Goal: Task Accomplishment & Management: Manage account settings

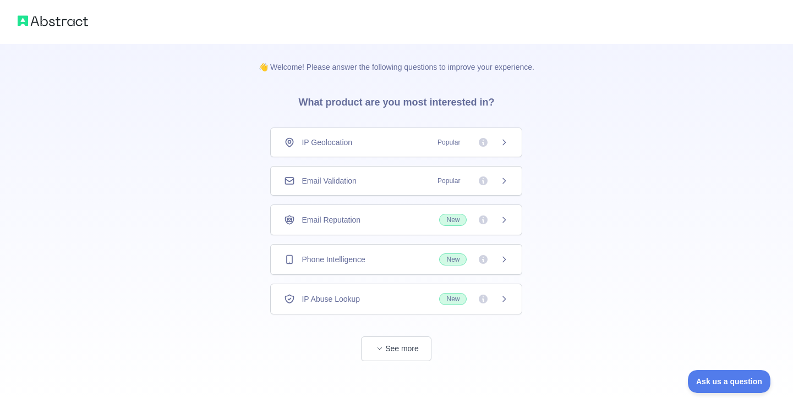
click at [366, 179] on div "Email Validation Popular" at bounding box center [396, 180] width 224 height 11
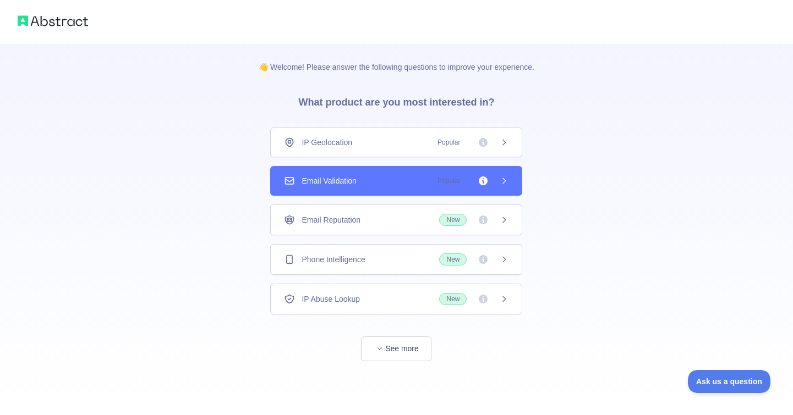
click at [507, 179] on icon at bounding box center [503, 181] width 9 height 9
click at [452, 182] on span "Popular" at bounding box center [449, 180] width 36 height 11
click at [341, 183] on span "Email Validation" at bounding box center [328, 180] width 54 height 11
click at [493, 193] on div "Email Validation Popular" at bounding box center [396, 181] width 252 height 30
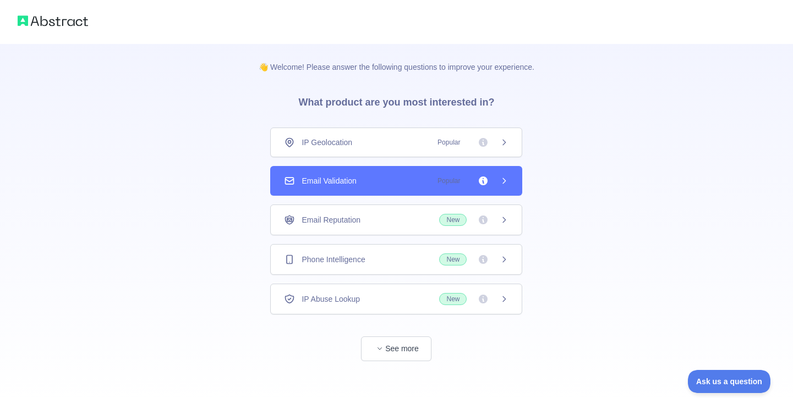
click at [506, 180] on icon at bounding box center [503, 181] width 9 height 9
click at [507, 182] on icon at bounding box center [503, 181] width 9 height 9
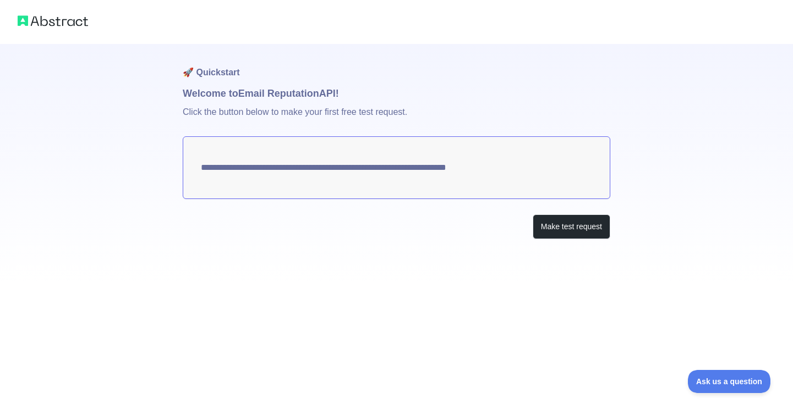
click at [367, 167] on textarea "**********" at bounding box center [396, 167] width 427 height 63
click at [551, 226] on button "Make test request" at bounding box center [571, 227] width 78 height 25
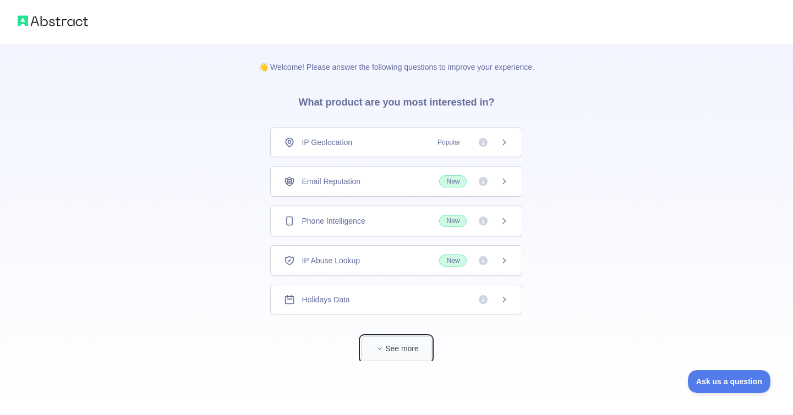
click at [394, 350] on button "See more" at bounding box center [396, 349] width 70 height 25
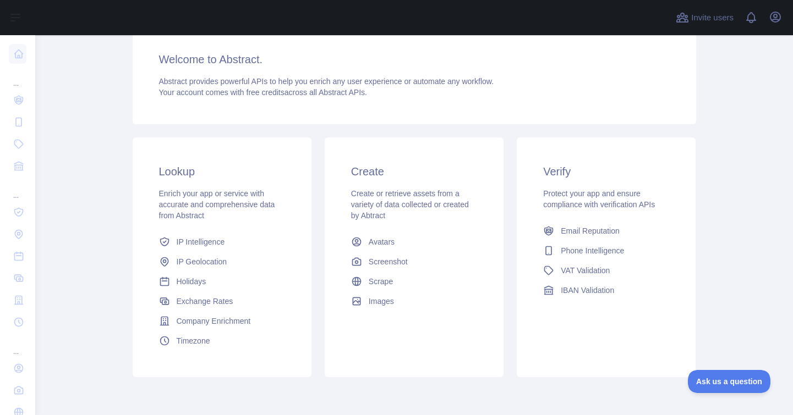
scroll to position [45, 0]
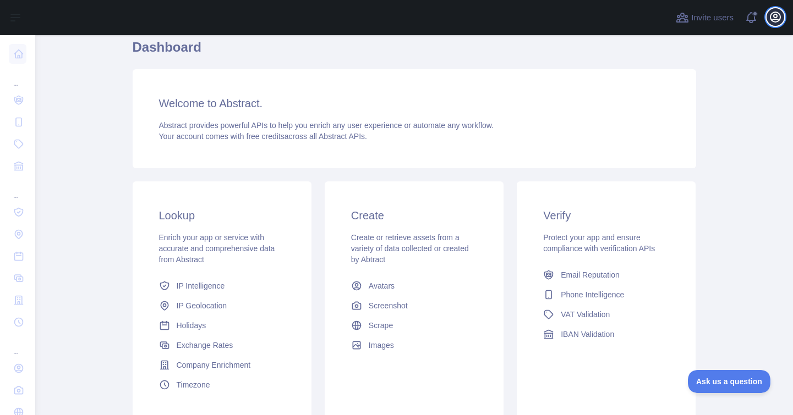
click at [774, 14] on icon "button" at bounding box center [775, 17] width 10 height 10
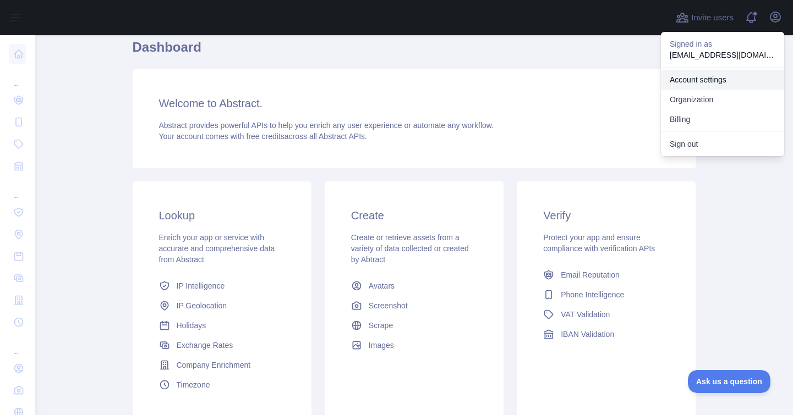
click at [702, 84] on link "Account settings" at bounding box center [722, 80] width 123 height 20
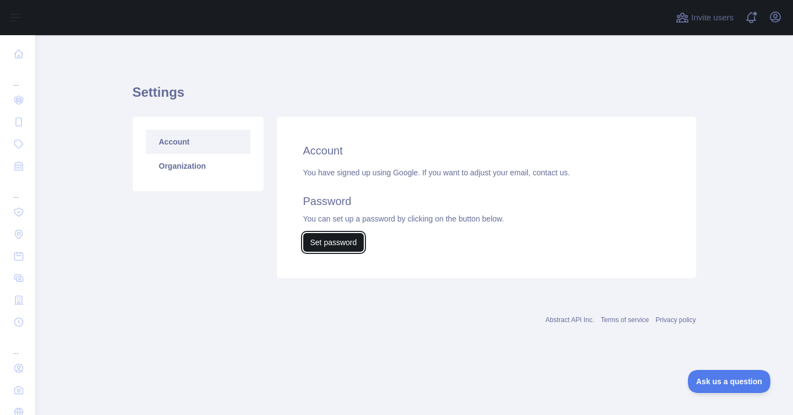
click at [332, 243] on button "Set password" at bounding box center [333, 242] width 61 height 19
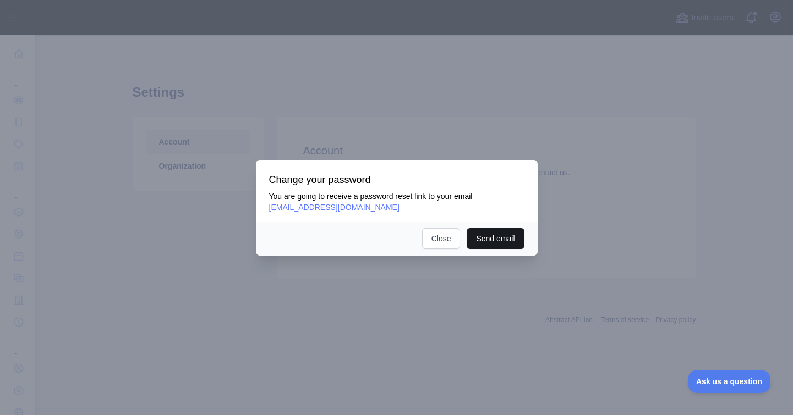
click at [481, 234] on button "Send email" at bounding box center [494, 238] width 57 height 21
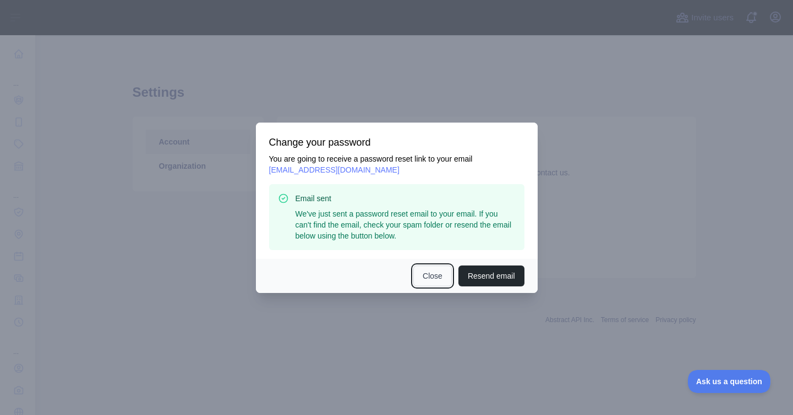
click at [430, 277] on button "Close" at bounding box center [432, 276] width 39 height 21
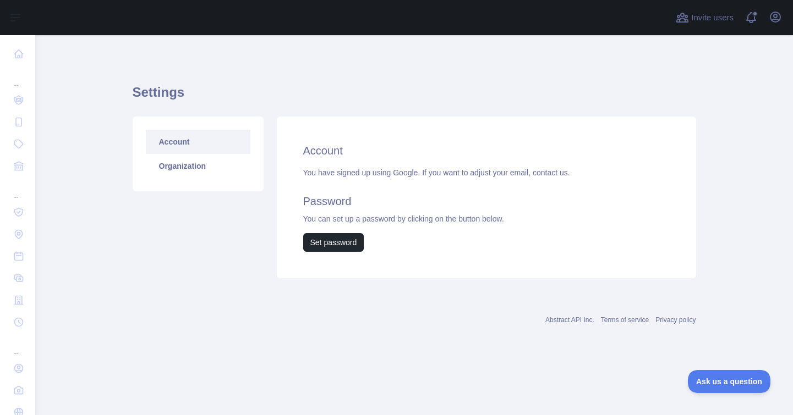
click at [158, 166] on link "Organization" at bounding box center [198, 166] width 105 height 24
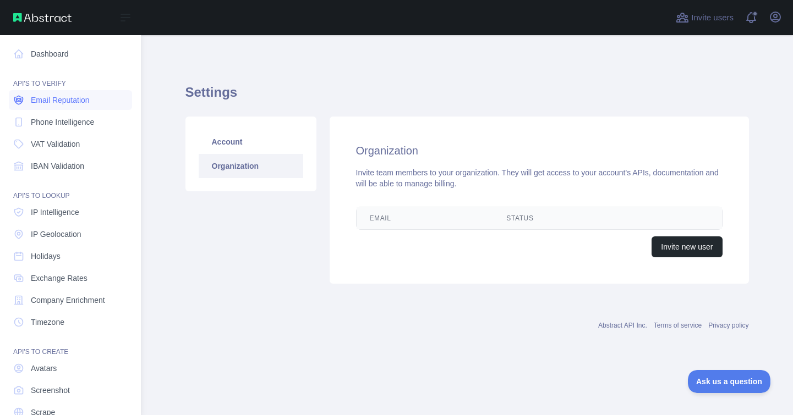
click at [57, 100] on span "Email Reputation" at bounding box center [60, 100] width 59 height 11
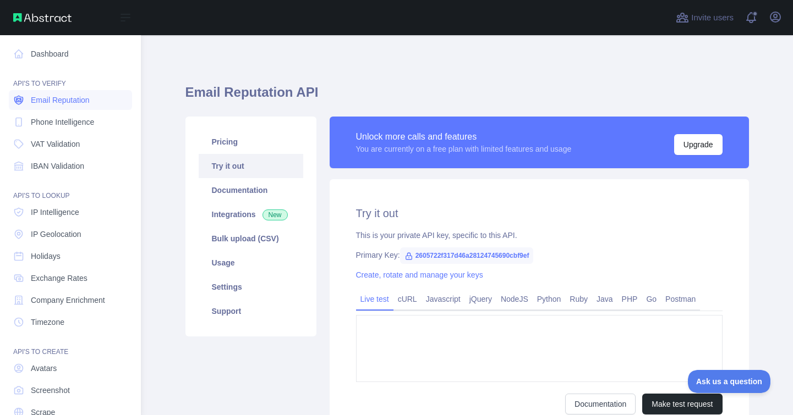
type textarea "**********"
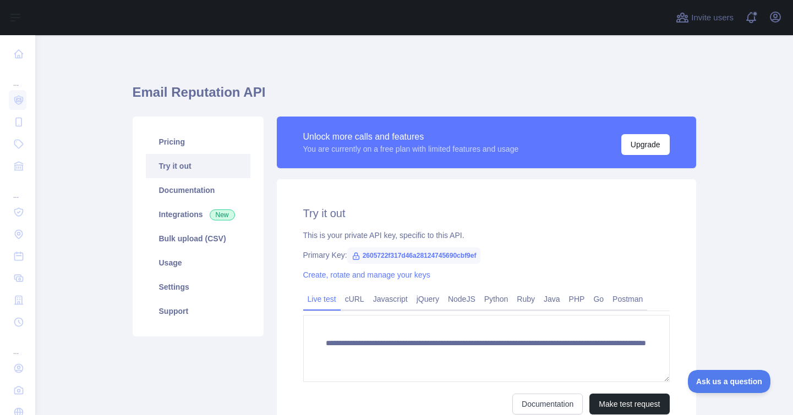
click at [361, 257] on span "2605722f317d46a28124745690cbf9ef" at bounding box center [414, 256] width 134 height 17
click at [372, 257] on span "2605722f317d46a28124745690cbf9ef" at bounding box center [414, 256] width 134 height 17
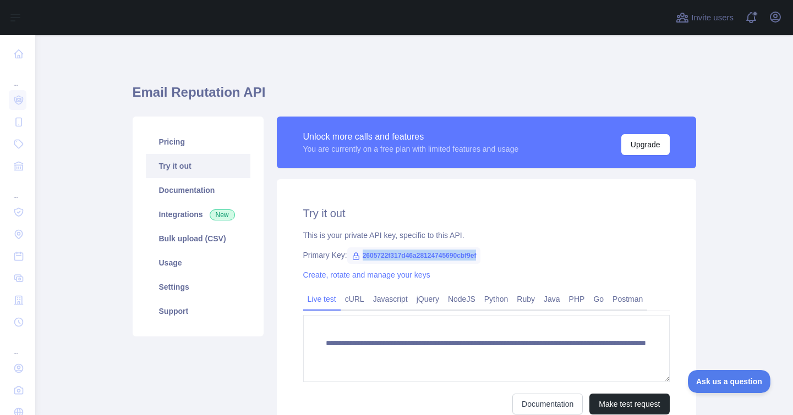
click at [372, 257] on span "2605722f317d46a28124745690cbf9ef" at bounding box center [414, 256] width 134 height 17
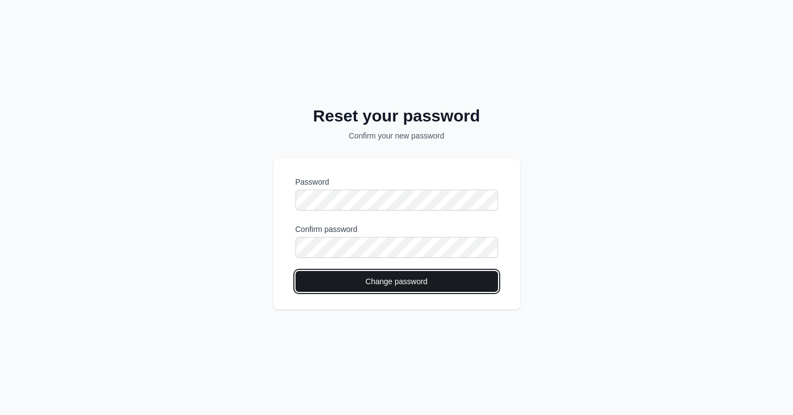
click at [347, 285] on button "Change password" at bounding box center [396, 281] width 202 height 21
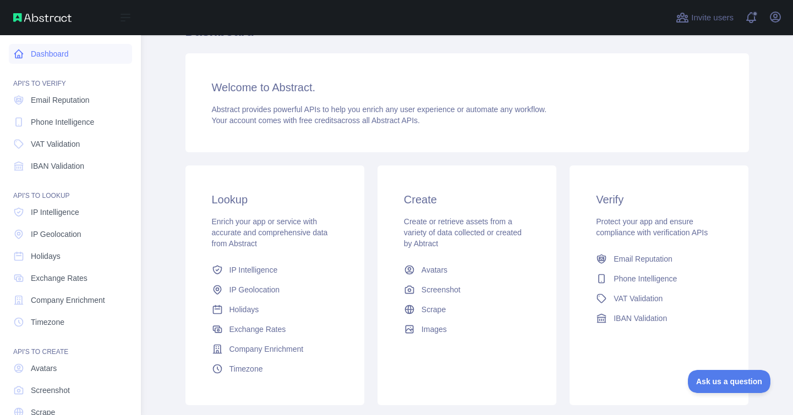
click at [59, 57] on link "Dashboard" at bounding box center [70, 54] width 123 height 20
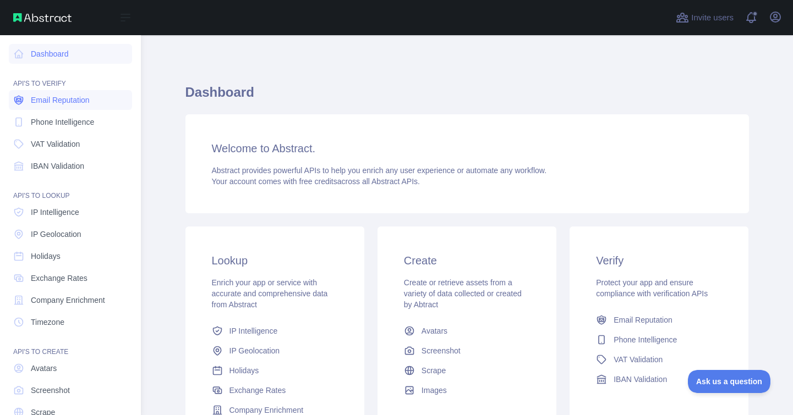
click at [20, 100] on icon at bounding box center [18, 100] width 11 height 11
